Goal: Task Accomplishment & Management: Manage account settings

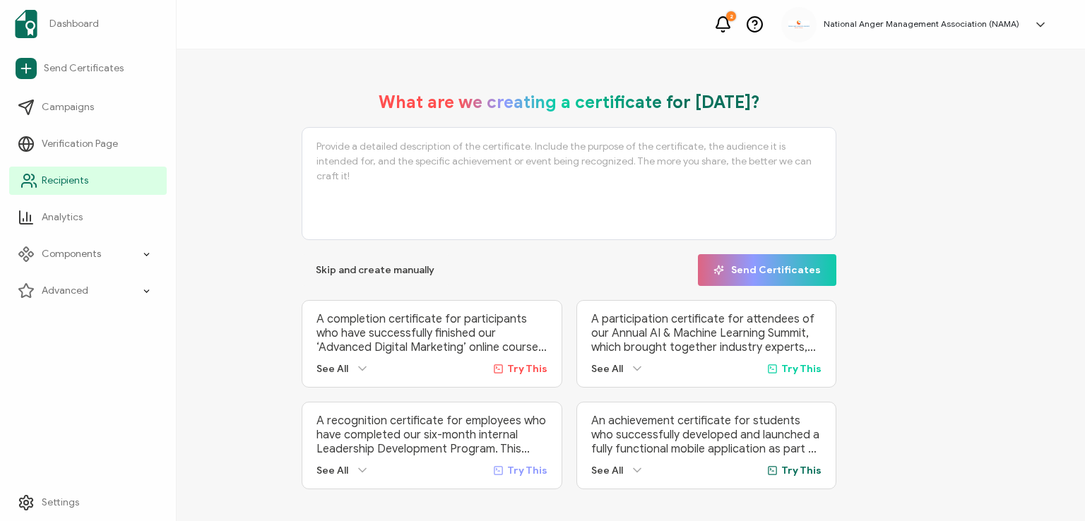
click at [61, 179] on span "Recipients" at bounding box center [65, 181] width 47 height 14
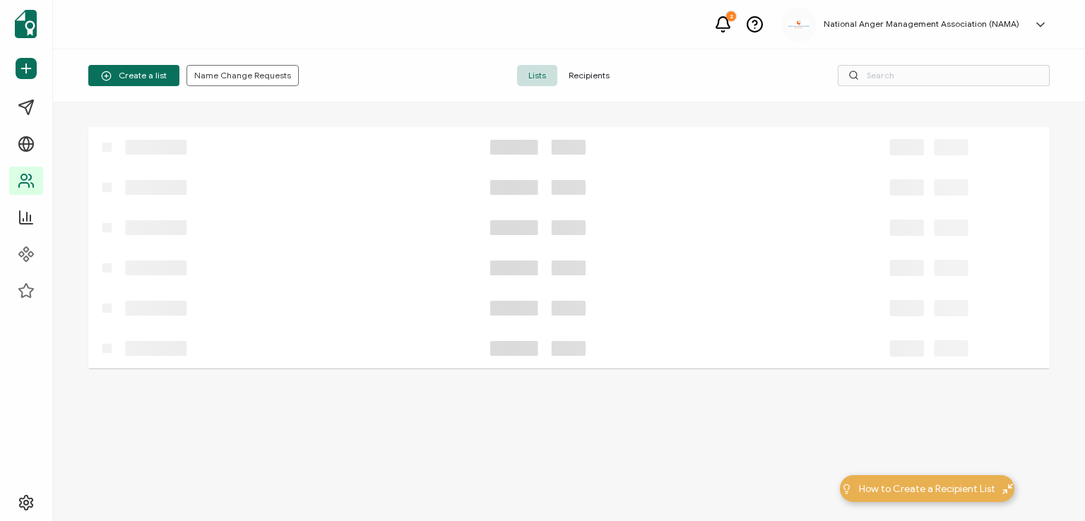
click at [577, 71] on span "Recipients" at bounding box center [589, 75] width 64 height 21
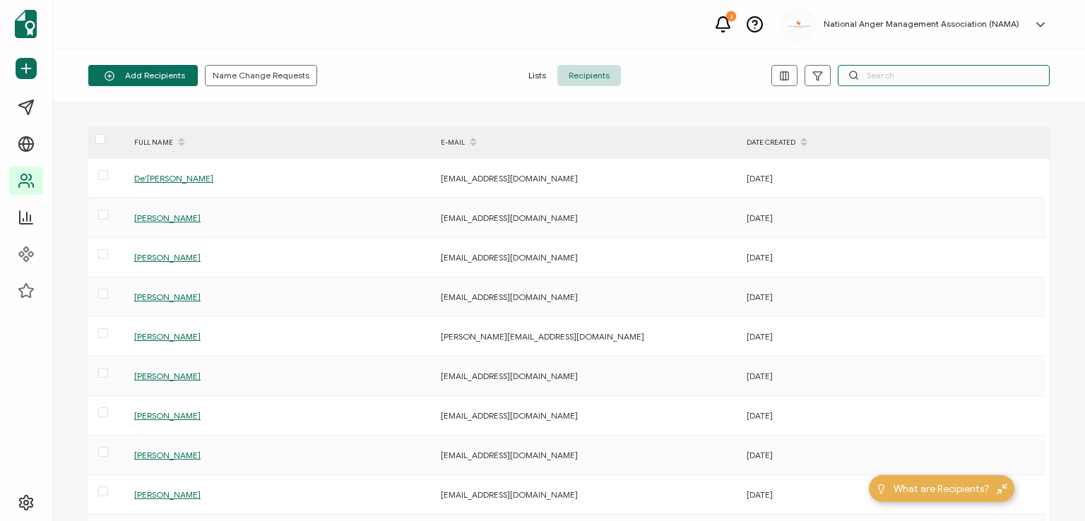
paste input "[PERSON_NAME]"
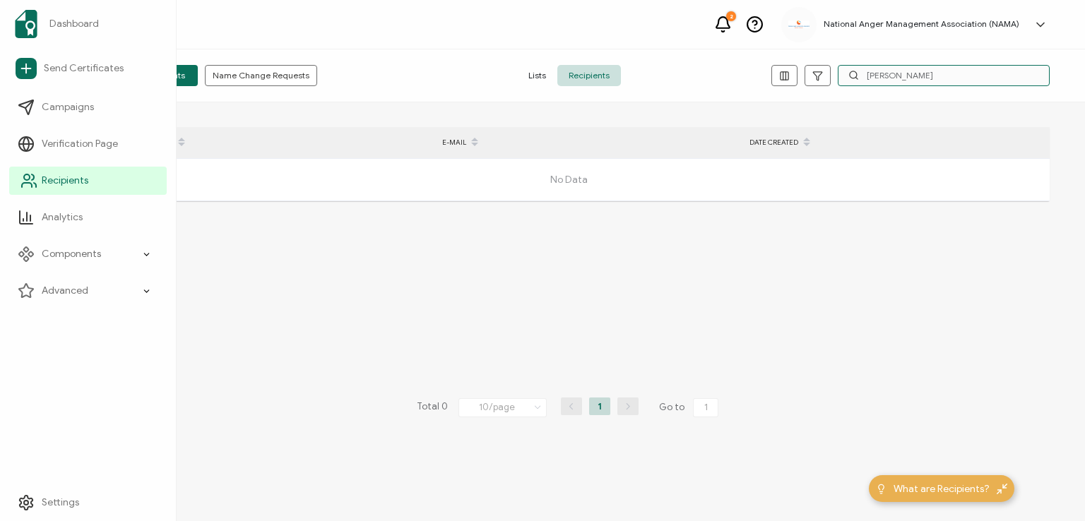
type input "[PERSON_NAME]"
click at [43, 179] on span "Recipients" at bounding box center [65, 181] width 47 height 14
